Goal: Transaction & Acquisition: Purchase product/service

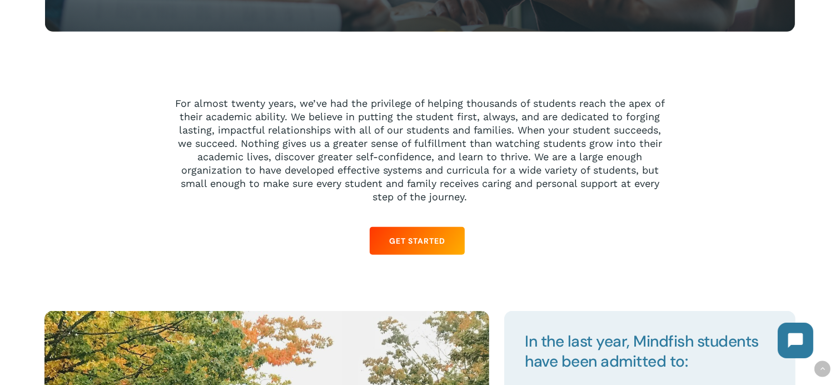
scroll to position [889, 0]
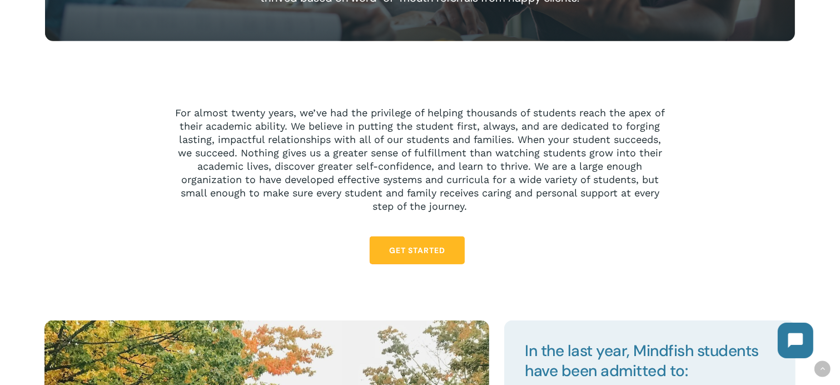
click at [426, 251] on span "Get Started" at bounding box center [417, 250] width 56 height 11
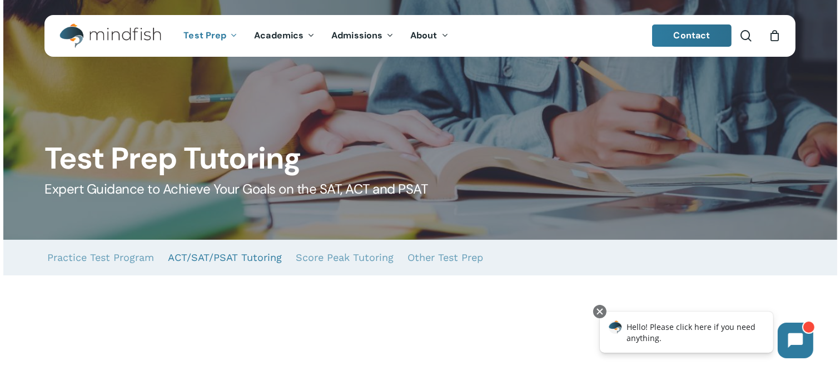
click at [243, 261] on link "ACT/SAT/PSAT Tutoring" at bounding box center [225, 258] width 114 height 36
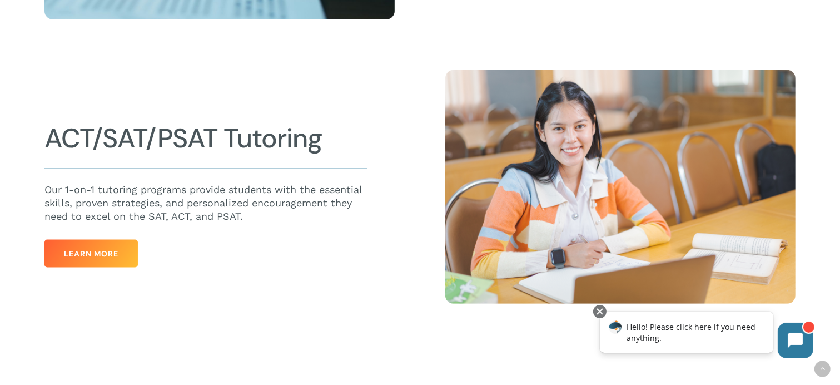
scroll to position [556, 0]
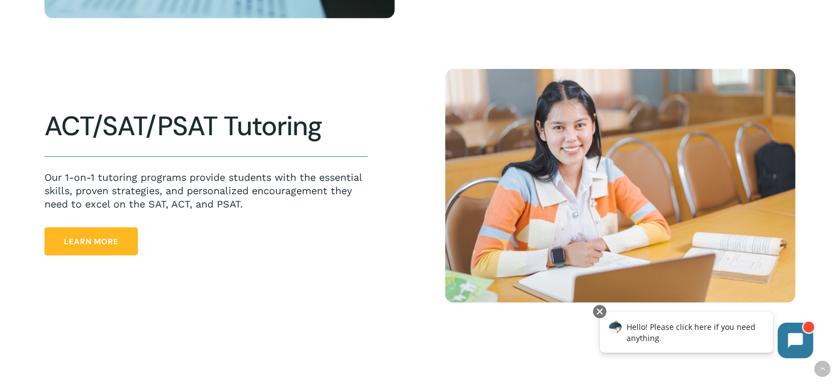
click at [122, 241] on link "Learn More" at bounding box center [90, 241] width 93 height 28
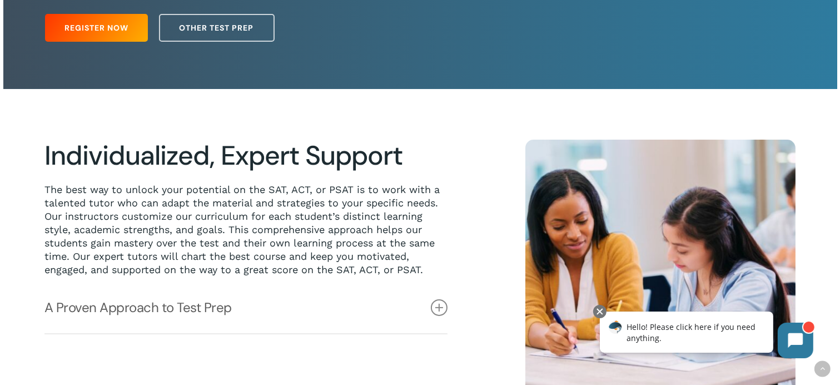
scroll to position [111, 0]
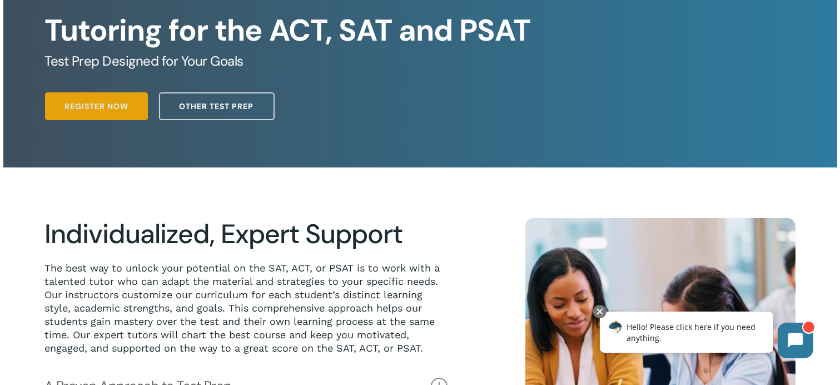
click at [115, 104] on span "Register Now" at bounding box center [96, 106] width 64 height 11
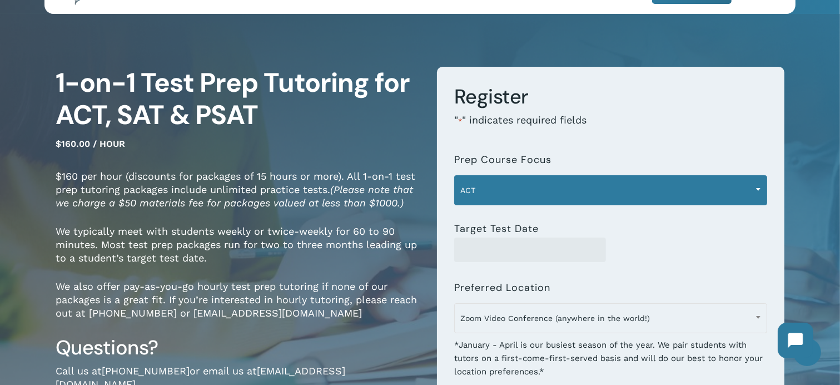
scroll to position [56, 0]
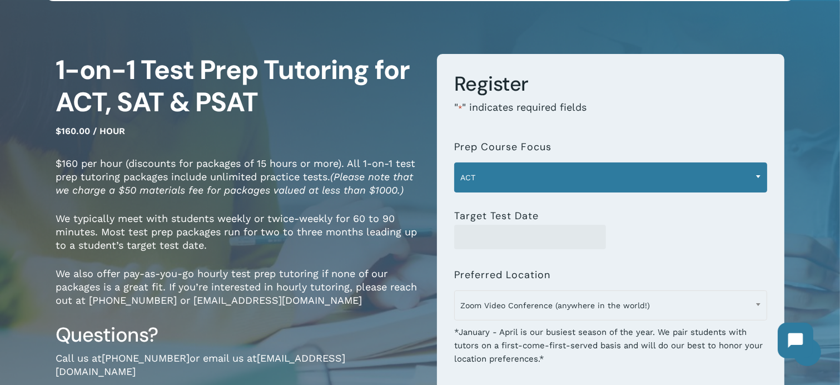
click at [505, 180] on span "ACT" at bounding box center [611, 177] width 312 height 23
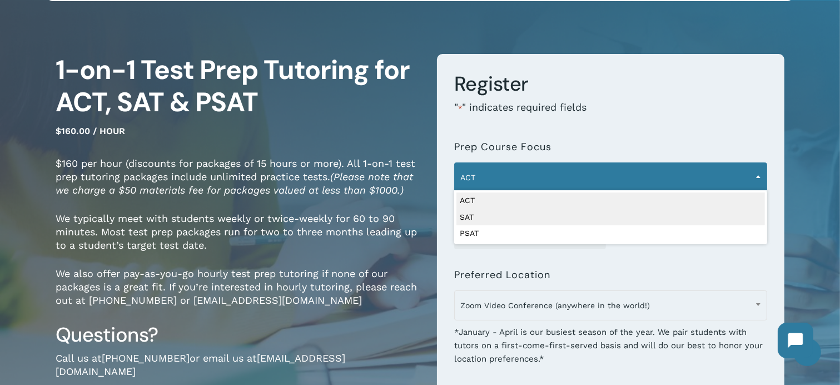
select select "***"
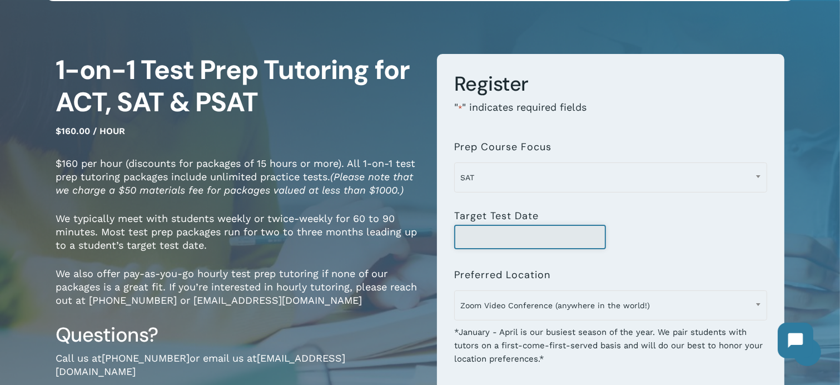
click at [486, 231] on input "Target Test Date" at bounding box center [530, 237] width 152 height 24
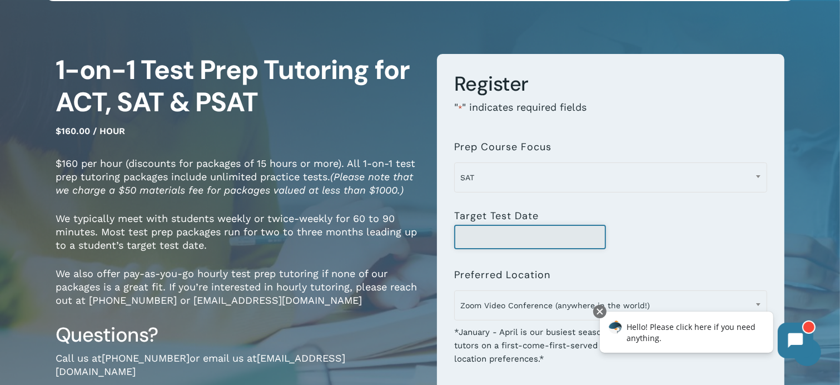
click at [567, 235] on input "Target Test Date" at bounding box center [530, 237] width 152 height 24
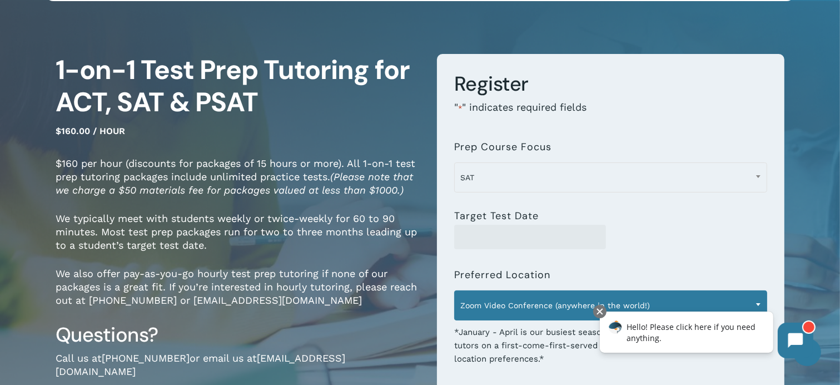
click at [505, 295] on span "Zoom Video Conference (anywhere in the world!)" at bounding box center [611, 304] width 312 height 23
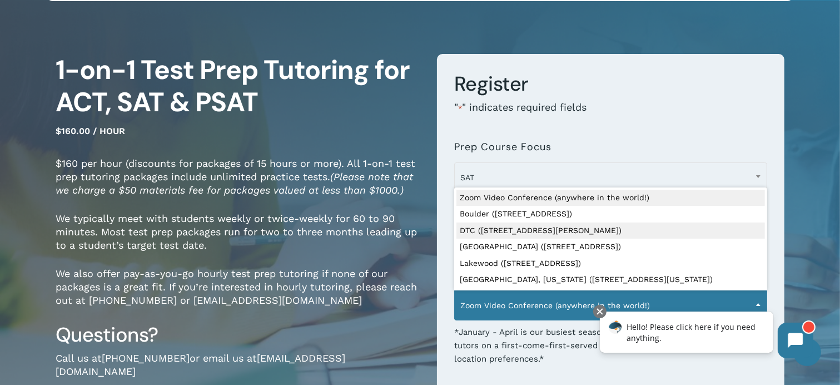
select select "**********"
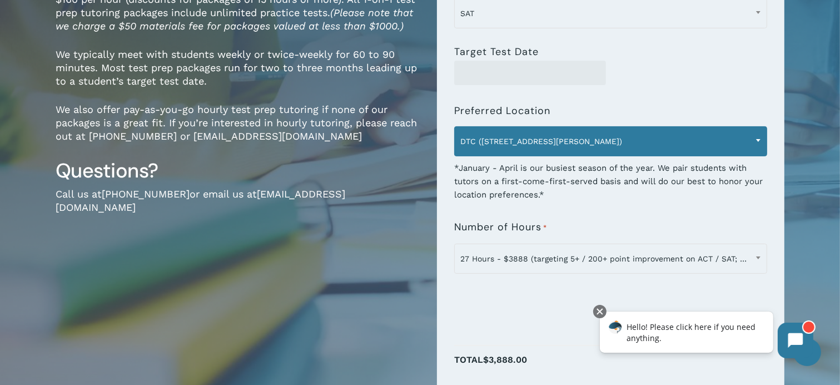
scroll to position [222, 0]
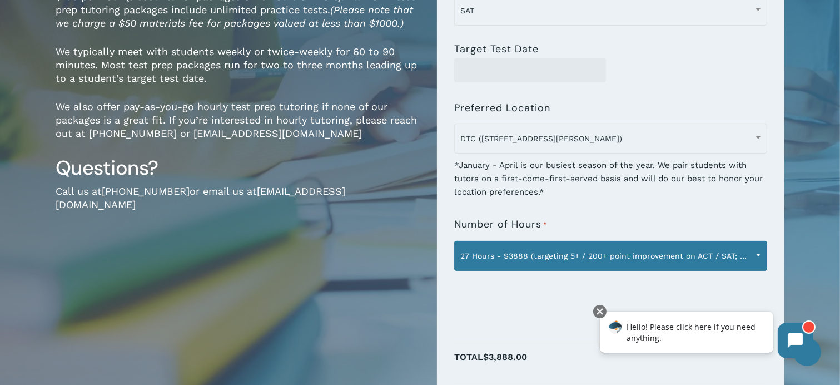
click at [546, 257] on span "27 Hours - $3888 (targeting 5+ / 200+ point improvement on ACT / SAT; reg. $432…" at bounding box center [611, 255] width 312 height 23
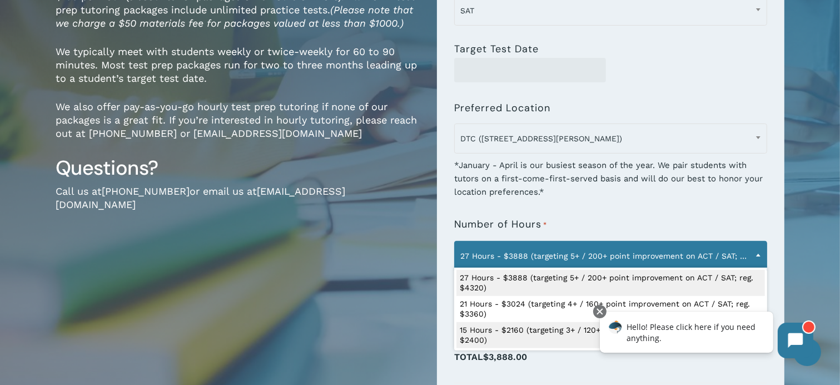
select select "**********"
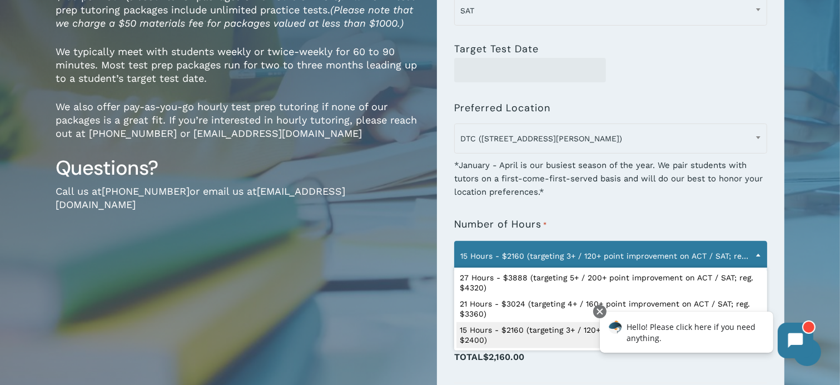
click at [539, 260] on span "15 Hours - $2160 (targeting 3+ / 120+ point improvement on ACT / SAT; reg. $240…" at bounding box center [611, 255] width 312 height 23
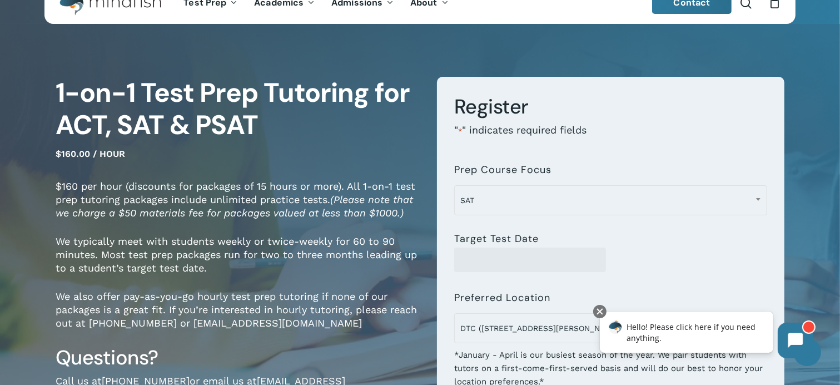
scroll to position [0, 0]
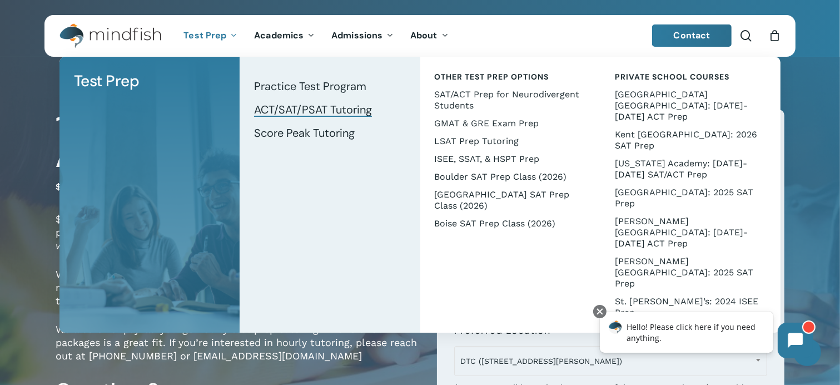
click at [312, 111] on span "ACT/SAT/PSAT Tutoring" at bounding box center [313, 109] width 118 height 14
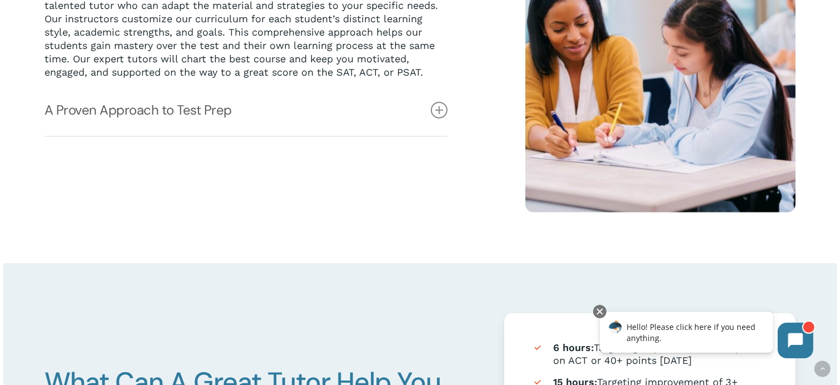
scroll to position [389, 0]
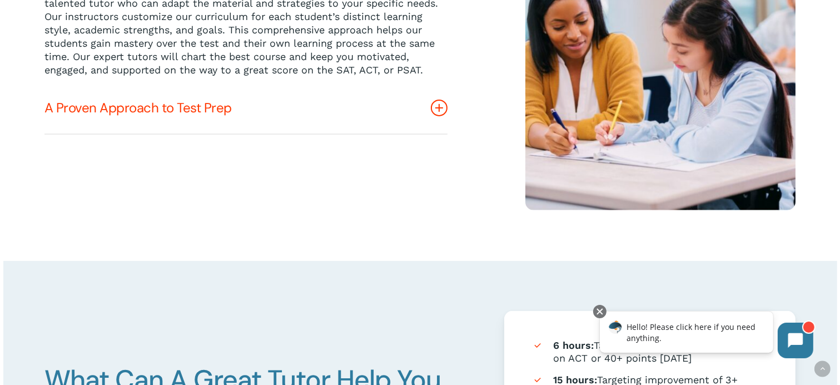
click at [436, 104] on icon at bounding box center [439, 107] width 17 height 17
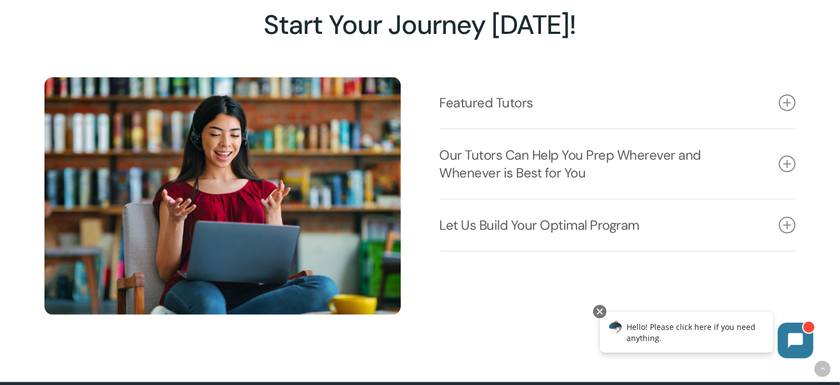
scroll to position [1445, 0]
